Goal: Task Accomplishment & Management: Manage account settings

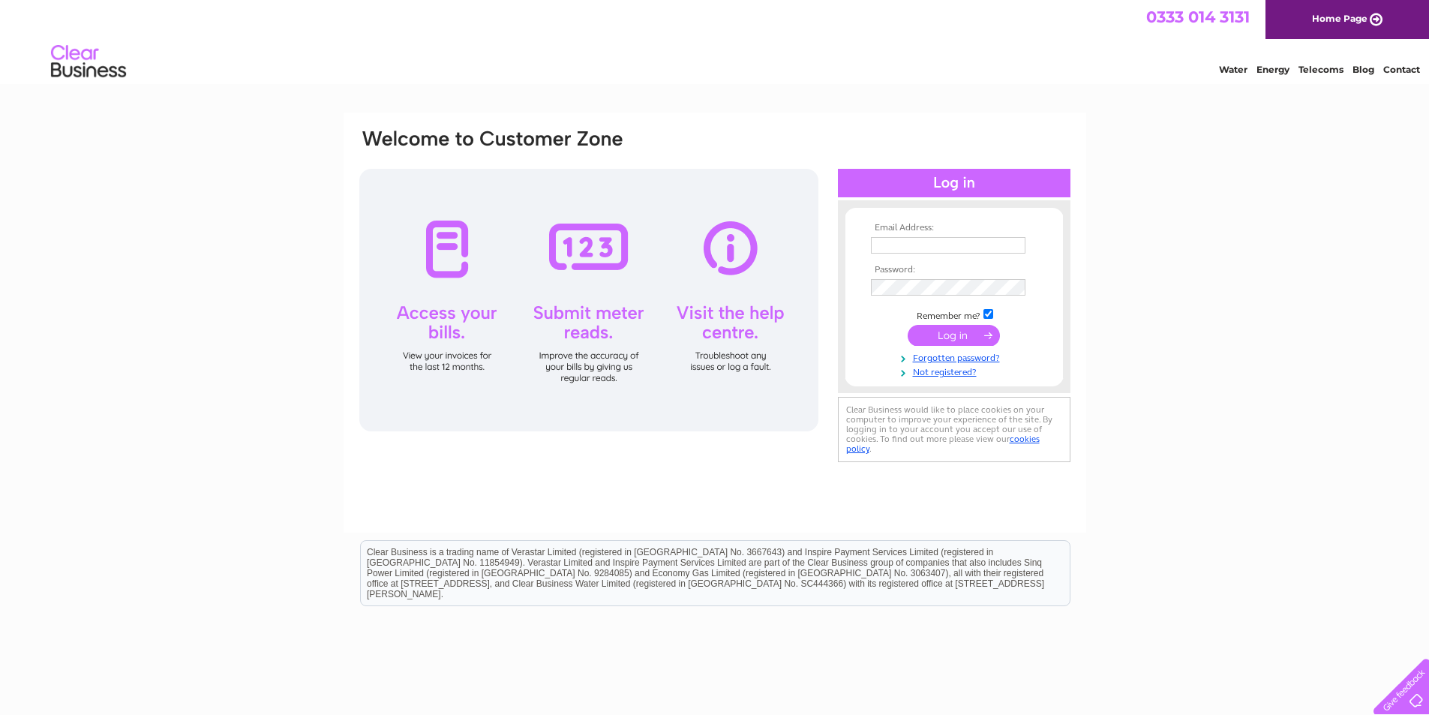
click at [917, 248] on input "text" at bounding box center [948, 245] width 155 height 17
type input "sidmouthbodyrepairs@gmail.com"
click at [908, 326] on input "submit" at bounding box center [954, 336] width 92 height 21
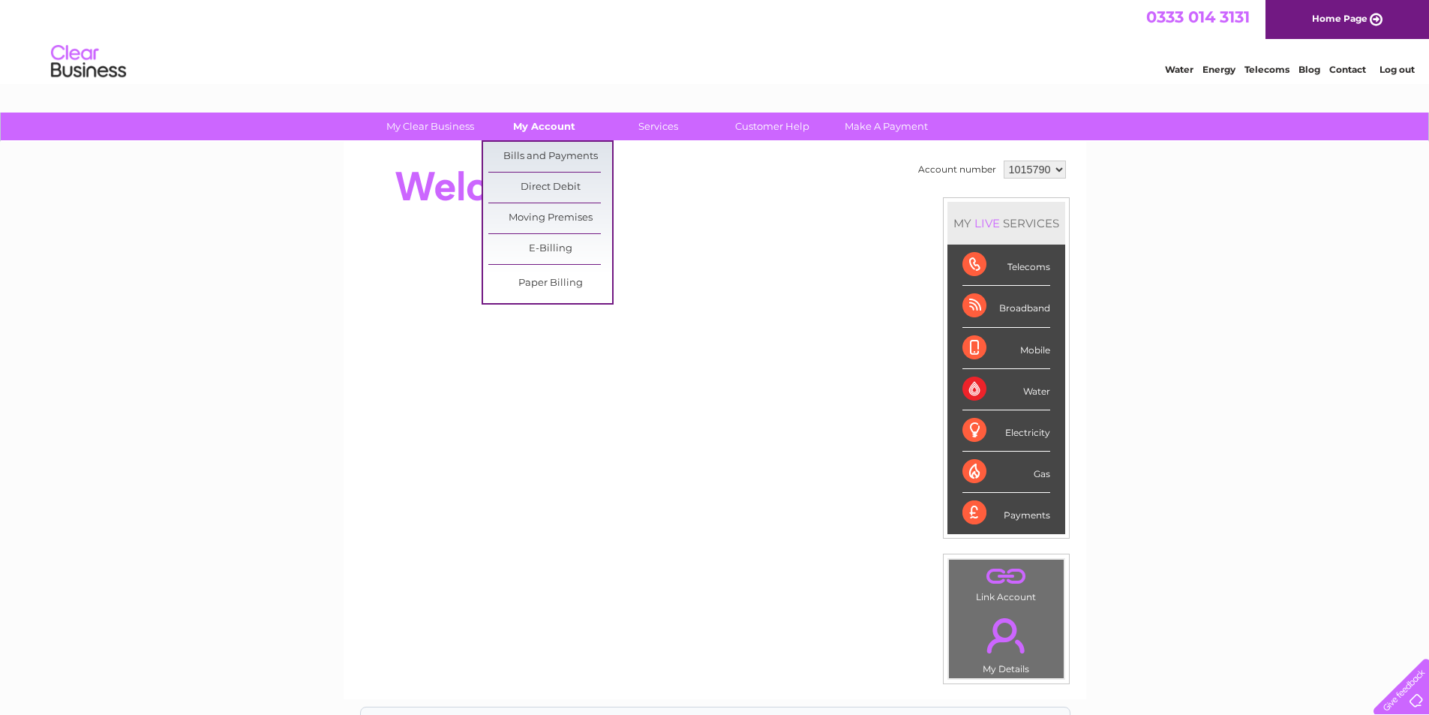
click at [554, 128] on link "My Account" at bounding box center [544, 127] width 124 height 28
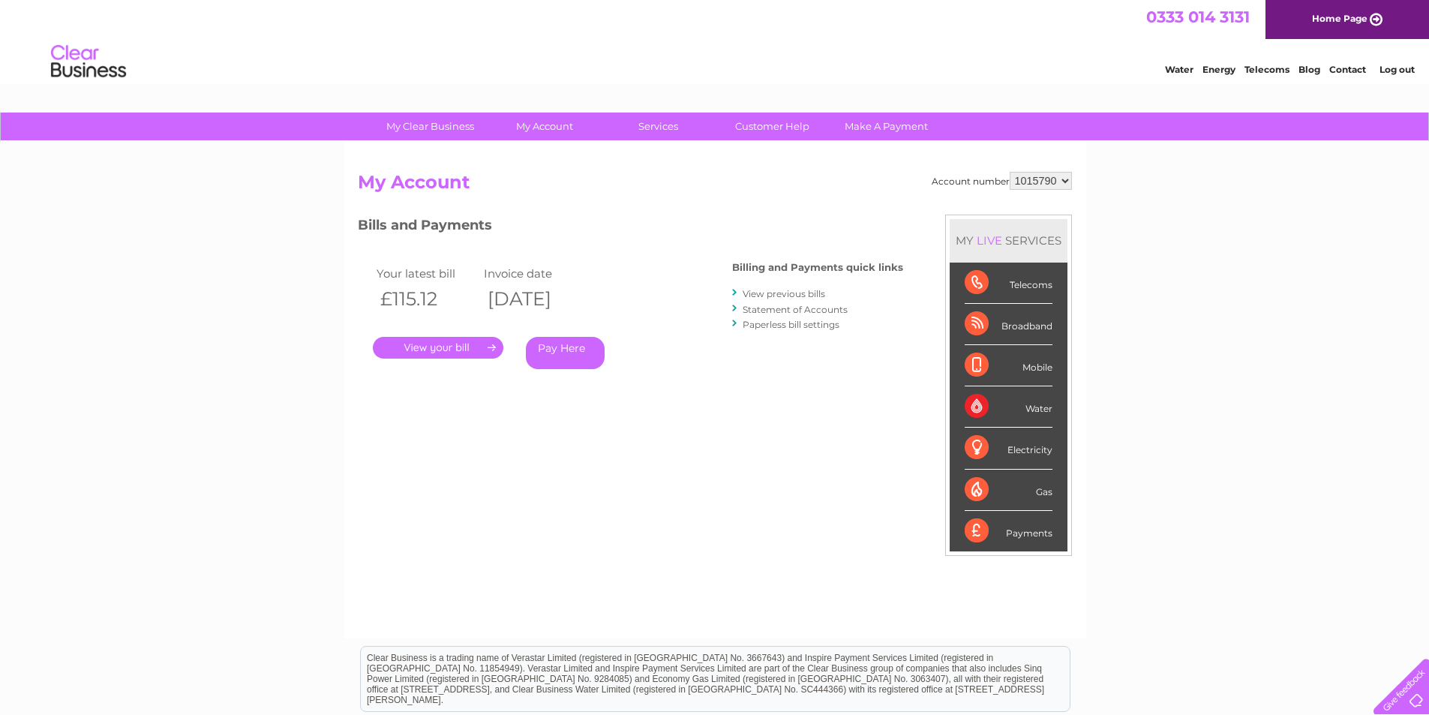
click at [1268, 68] on link "Telecoms" at bounding box center [1267, 69] width 45 height 11
